Goal: Navigation & Orientation: Find specific page/section

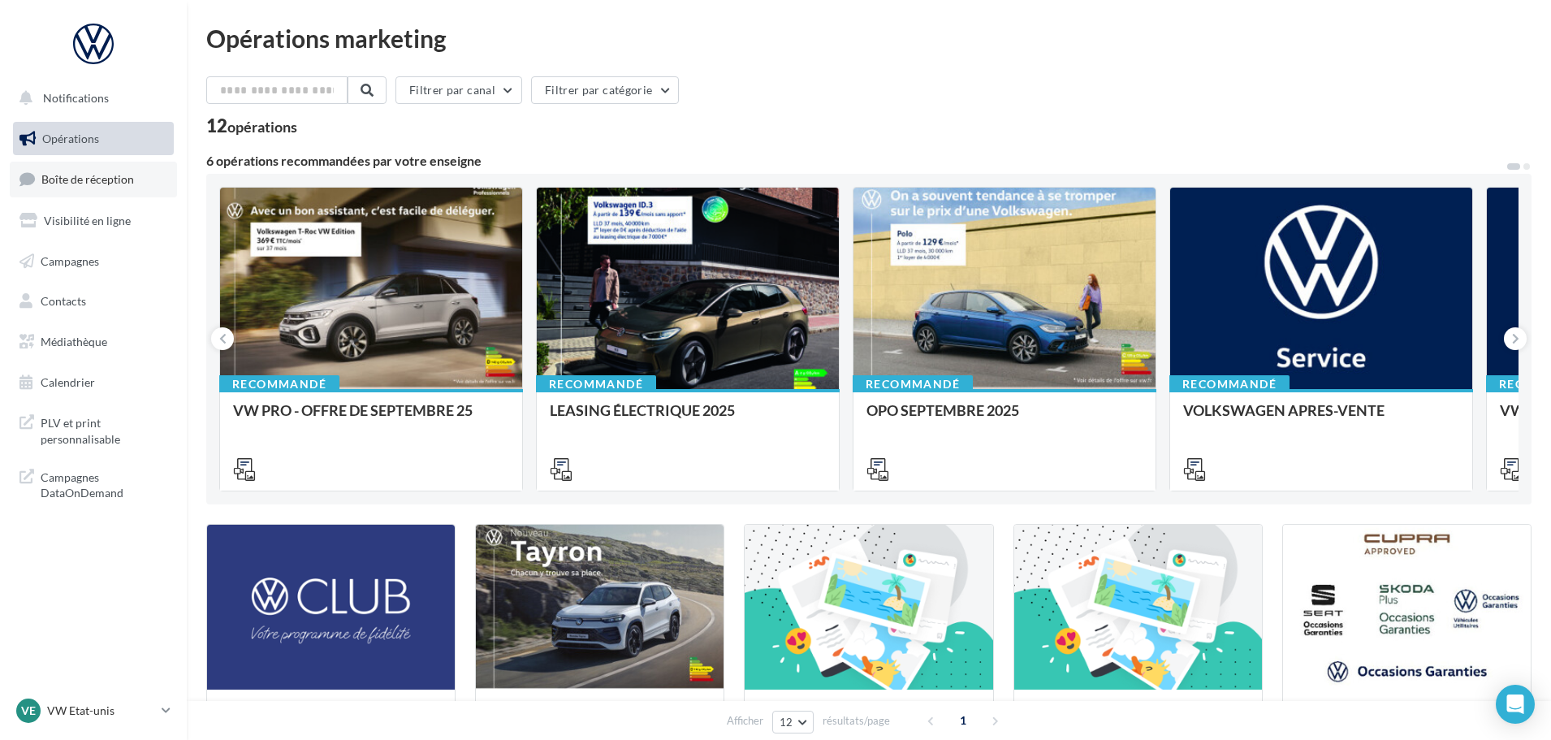
click at [76, 183] on span "Boîte de réception" at bounding box center [87, 179] width 93 height 14
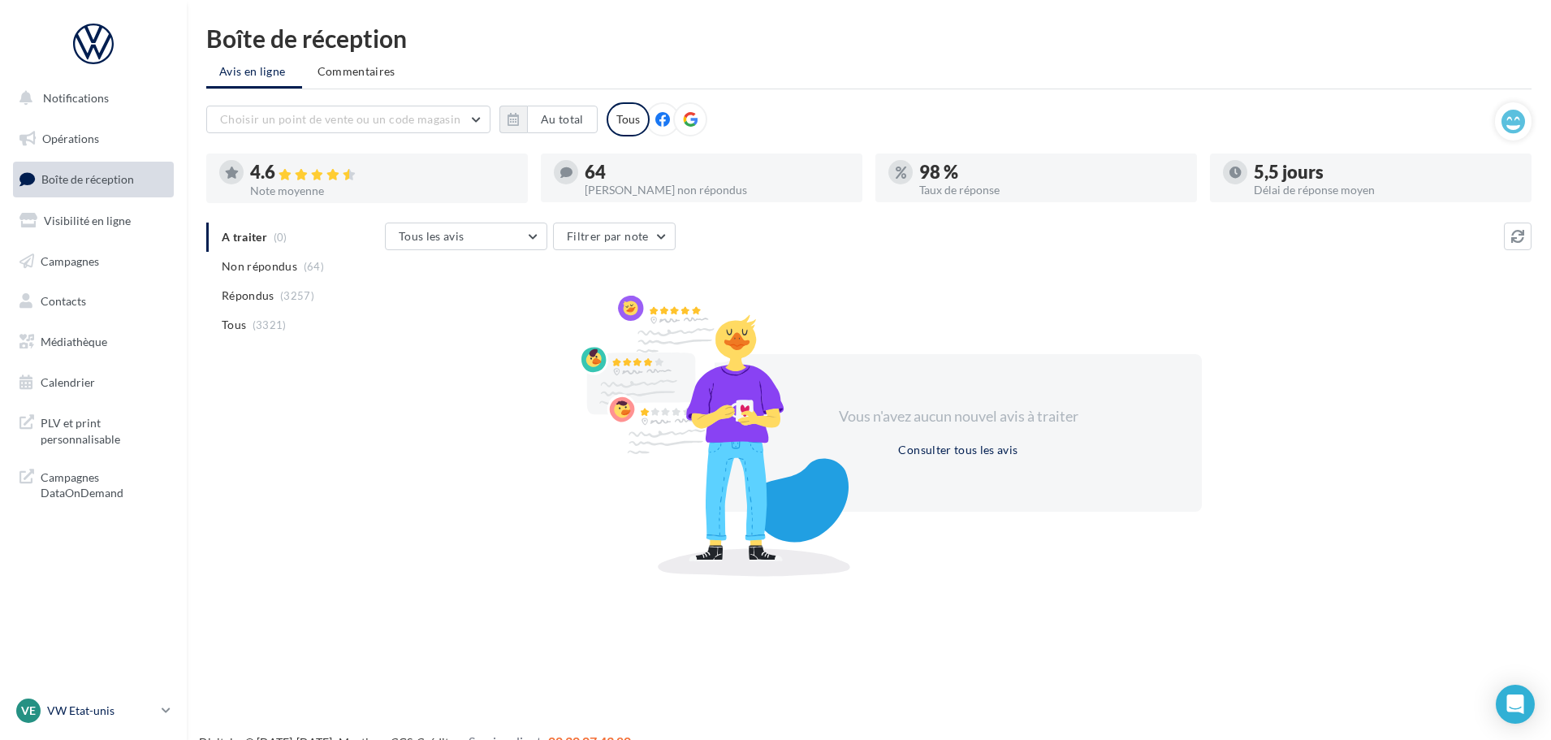
click at [93, 710] on p "VW Etat-unis" at bounding box center [101, 710] width 108 height 16
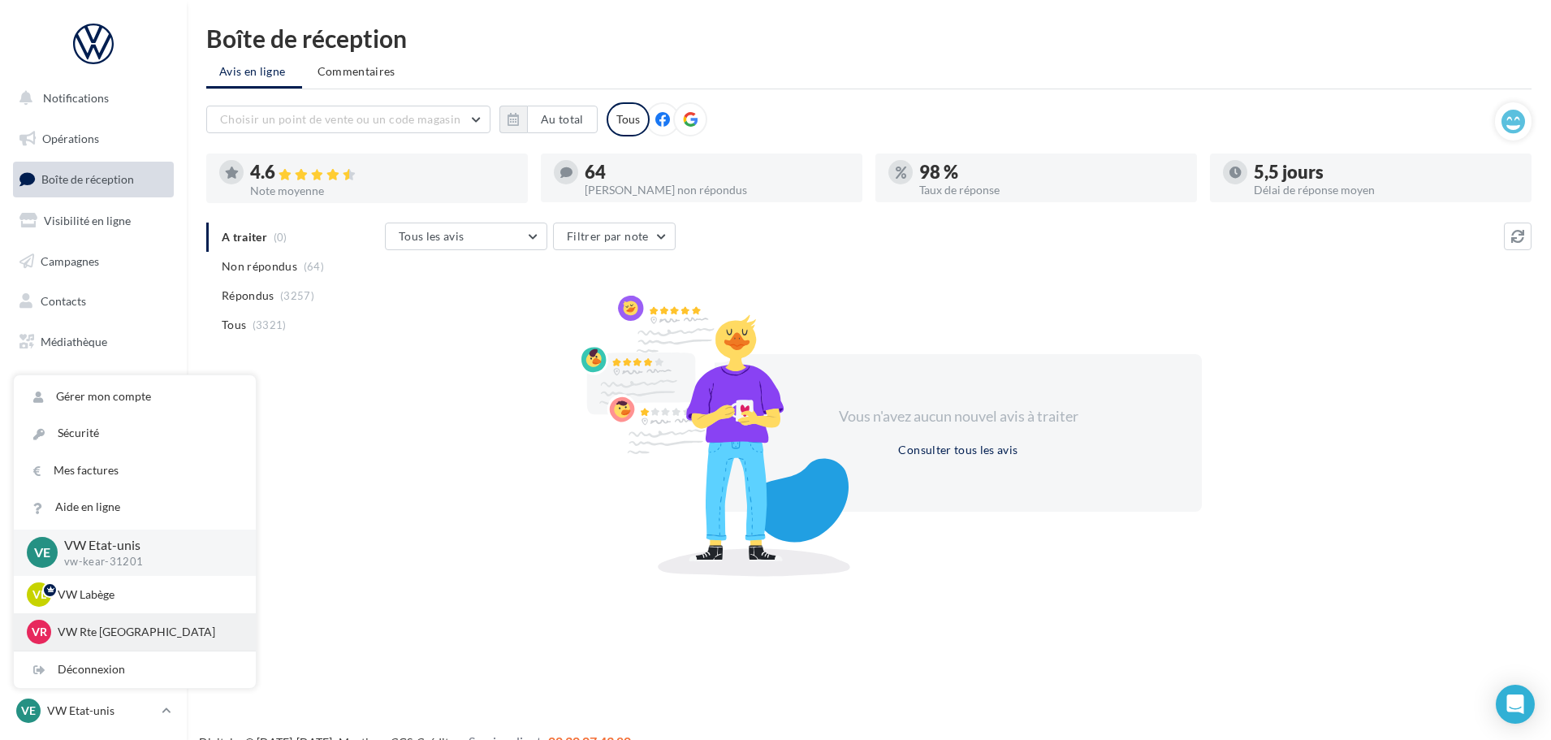
click at [97, 623] on div "VR VW Rte Espagne vw-kear-31100" at bounding box center [135, 631] width 216 height 24
